Goal: Information Seeking & Learning: Learn about a topic

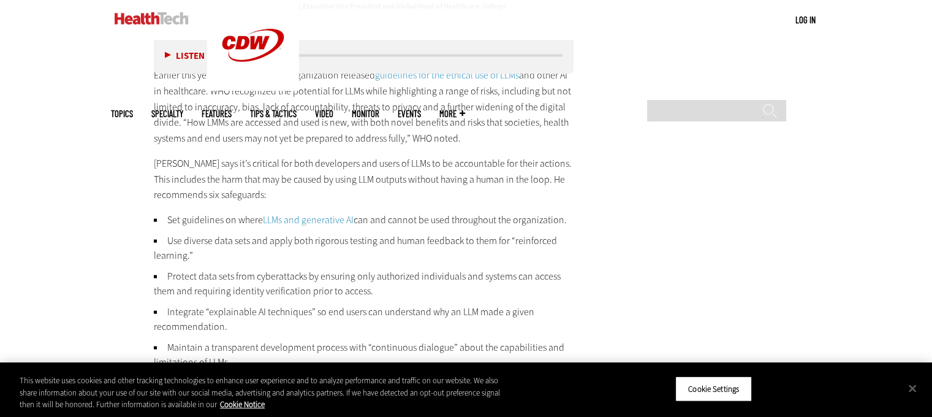
scroll to position [2647, 0]
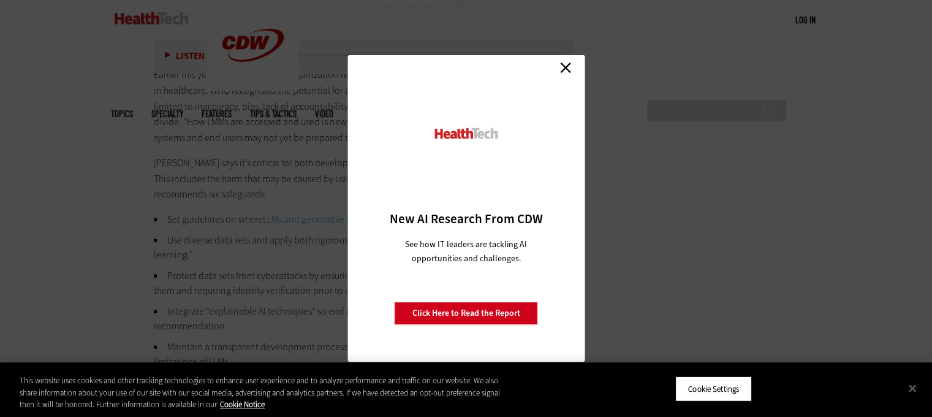
click at [566, 69] on link "Close" at bounding box center [565, 67] width 18 height 18
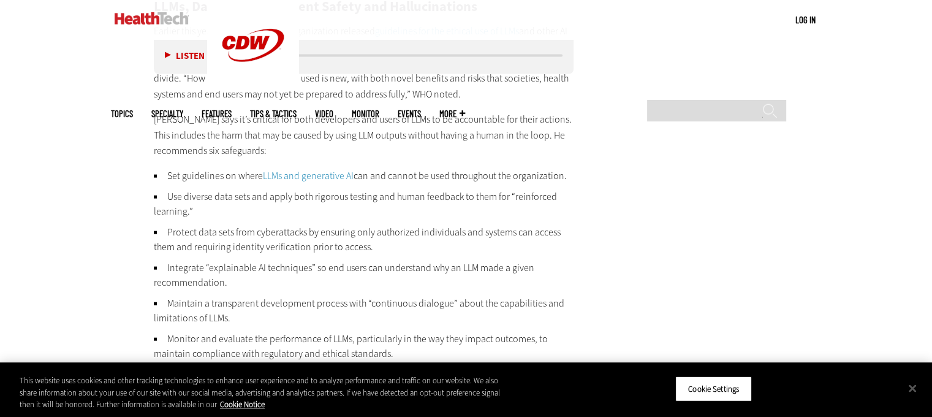
scroll to position [2689, 0]
click at [309, 170] on link "LLMs and generative AI" at bounding box center [308, 176] width 91 height 13
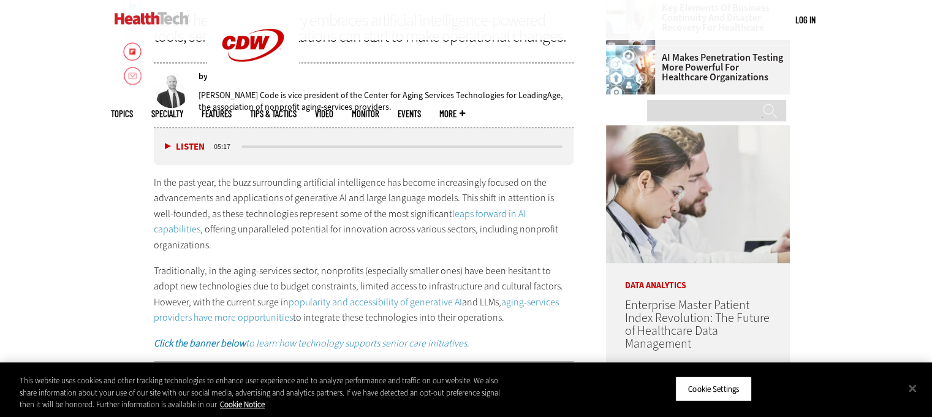
scroll to position [593, 0]
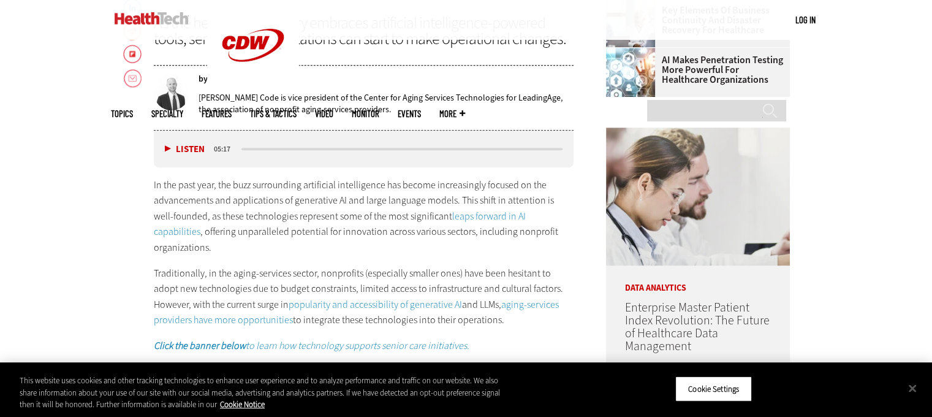
click at [167, 148] on button "Listen" at bounding box center [185, 149] width 40 height 9
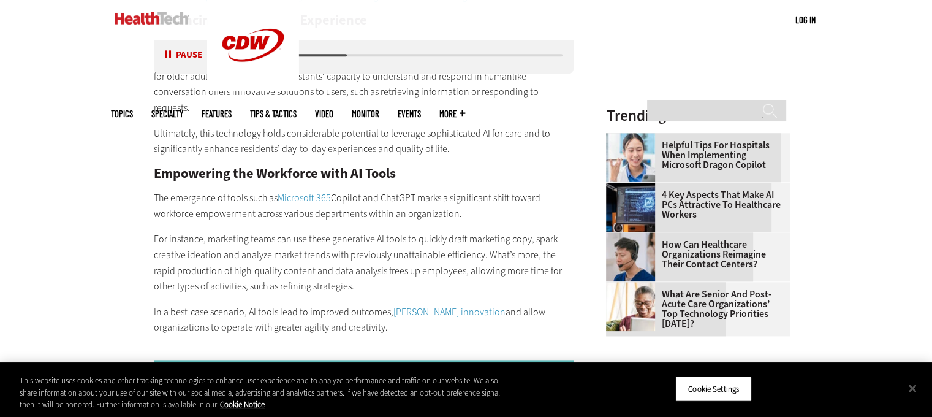
scroll to position [1352, 0]
click at [172, 51] on button "Pause" at bounding box center [184, 55] width 38 height 9
